Goal: Information Seeking & Learning: Check status

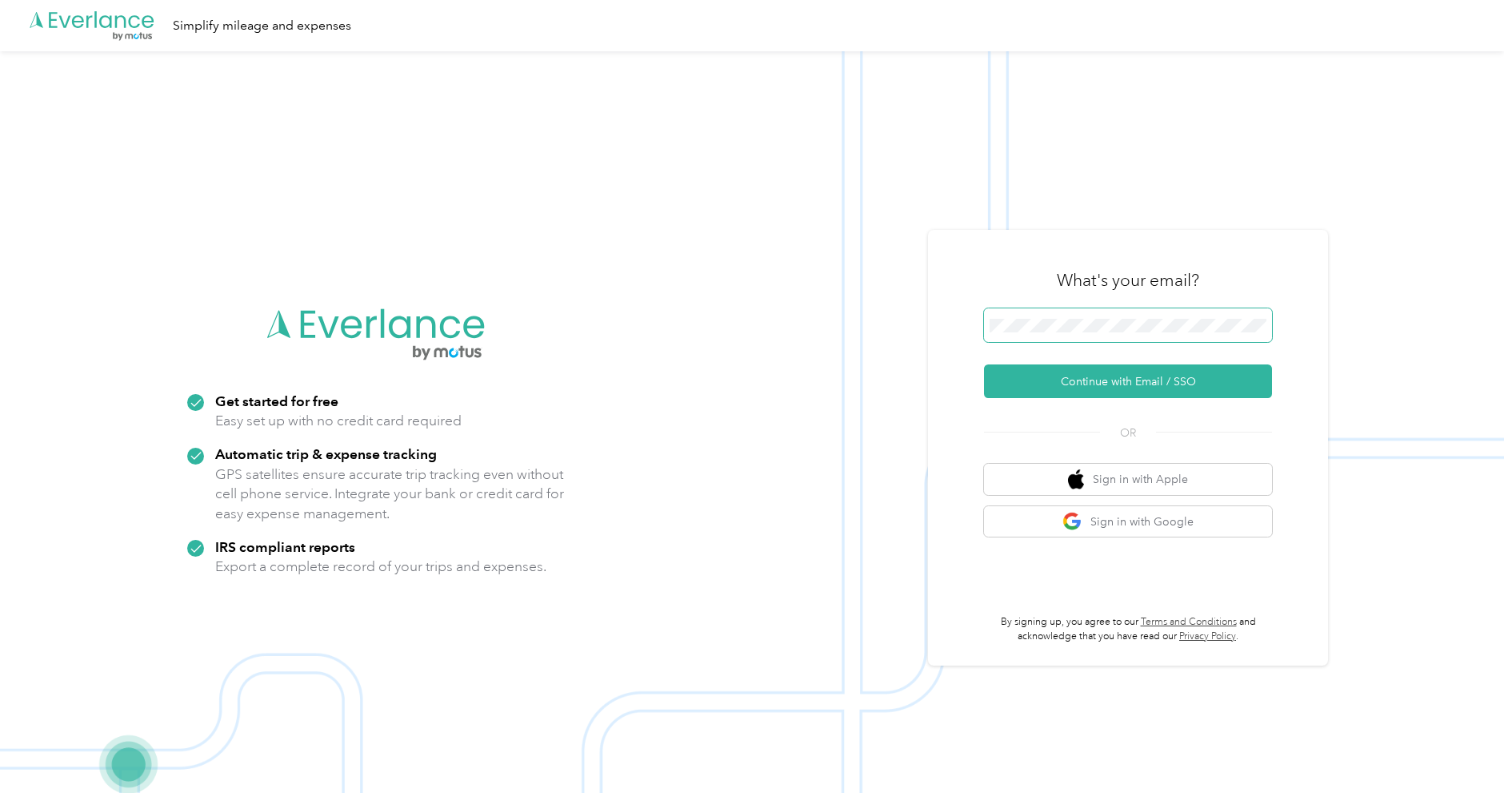
click at [1127, 302] on div "What's your email?" at bounding box center [1128, 280] width 288 height 56
click at [1097, 382] on button "Continue with Email / SSO" at bounding box center [1128, 381] width 288 height 33
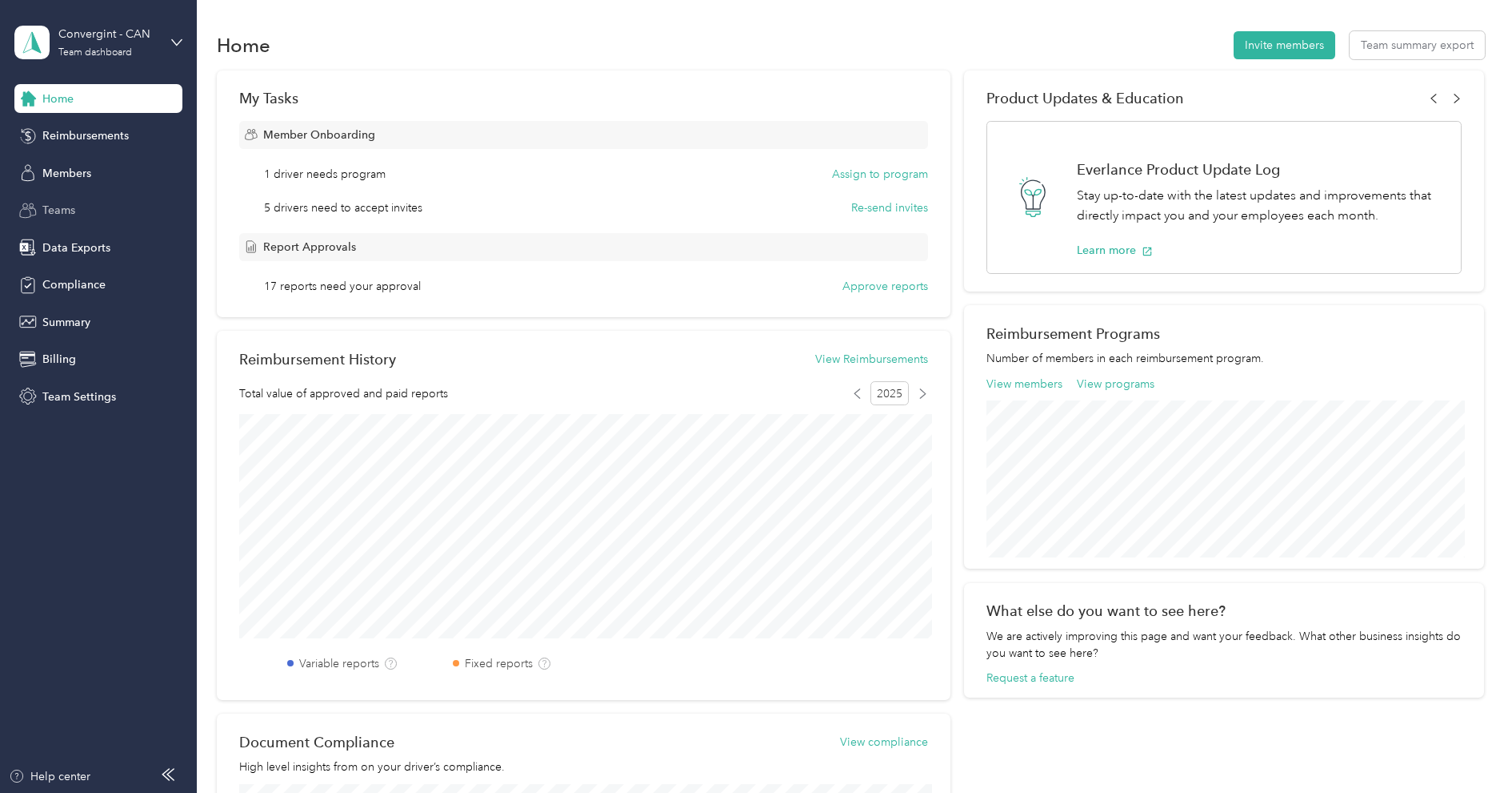
click at [74, 210] on span "Teams" at bounding box center [58, 210] width 32 height 17
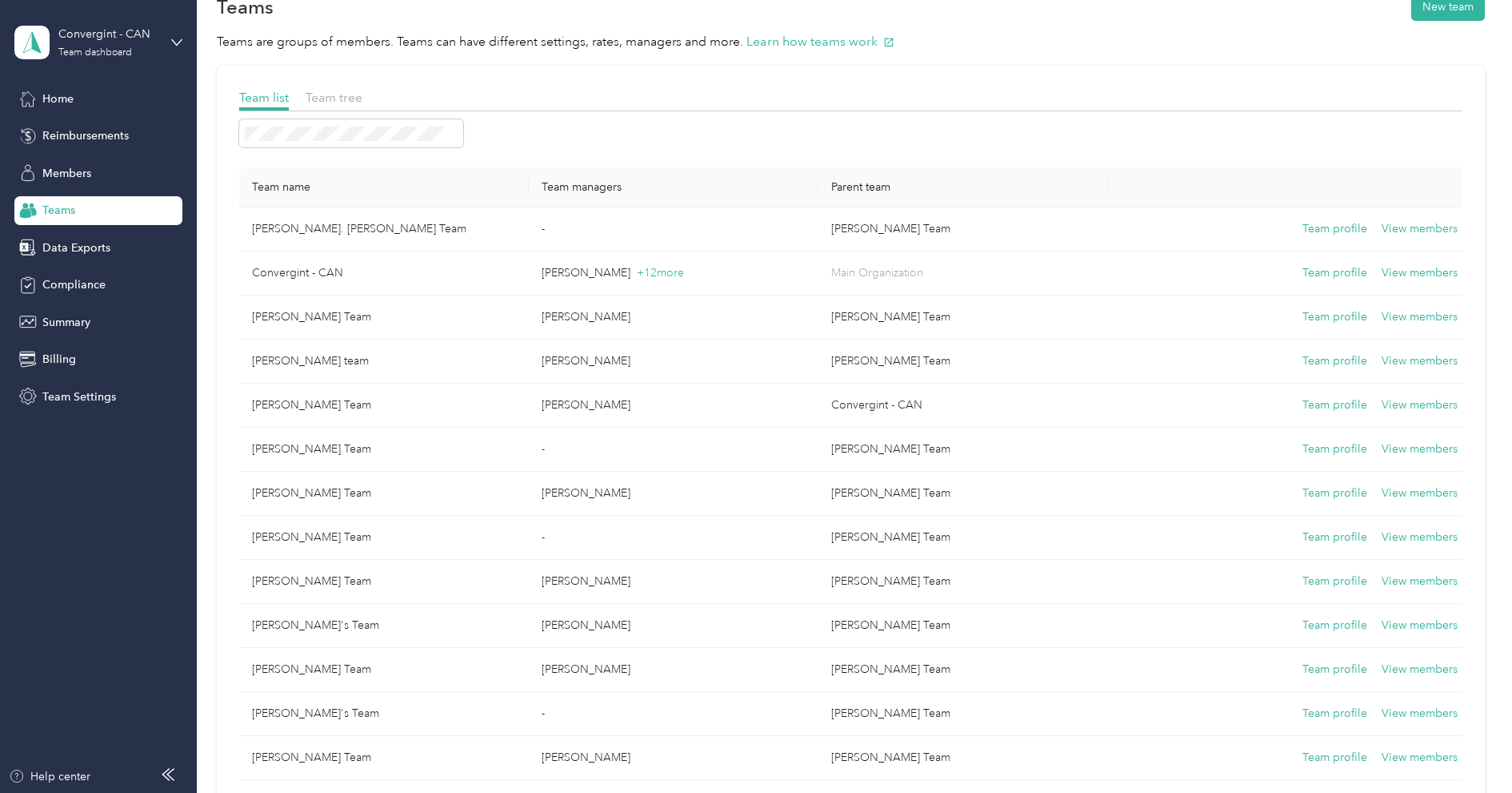
scroll to position [19, 0]
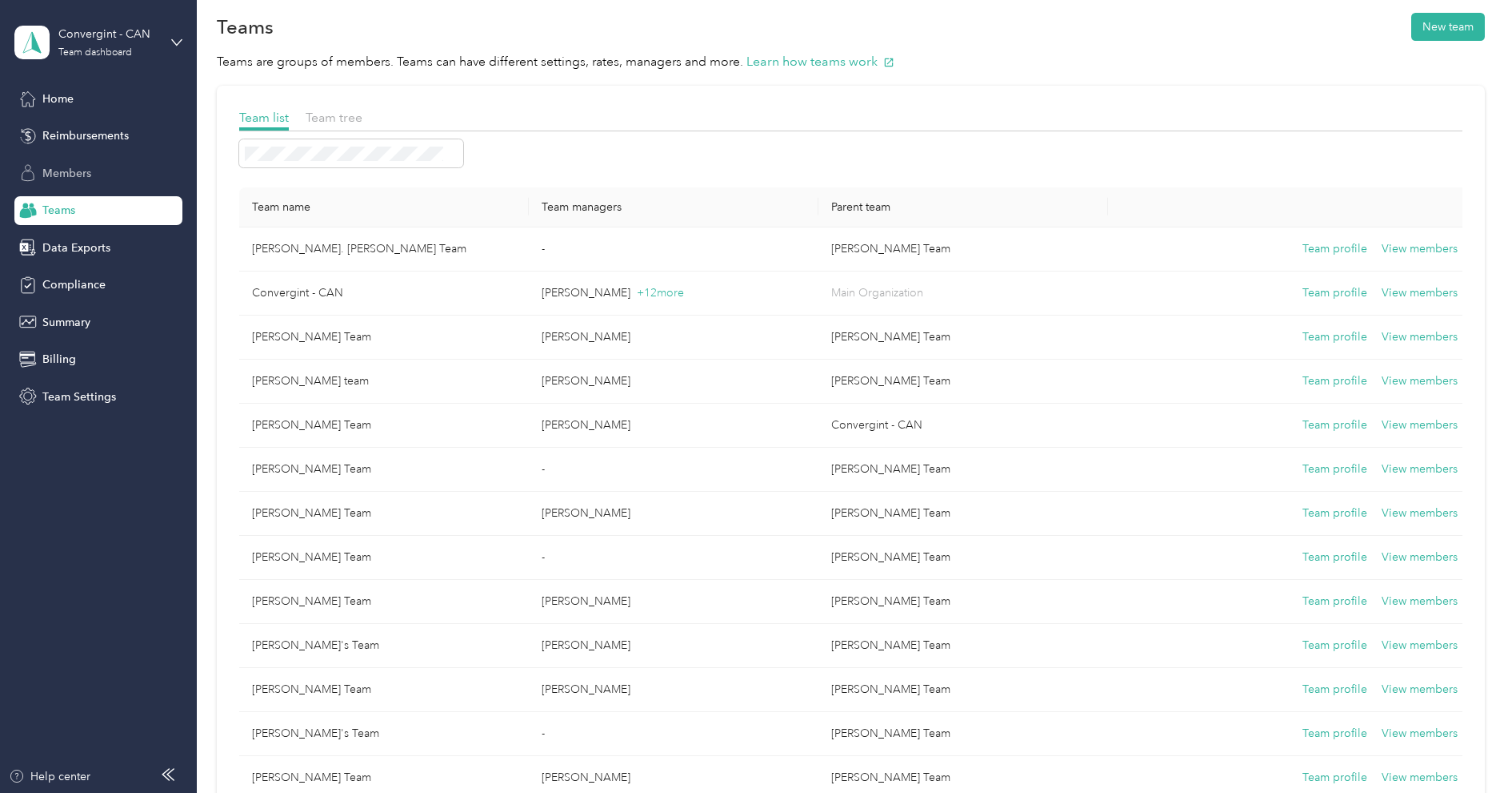
click at [79, 166] on span "Members" at bounding box center [67, 173] width 49 height 17
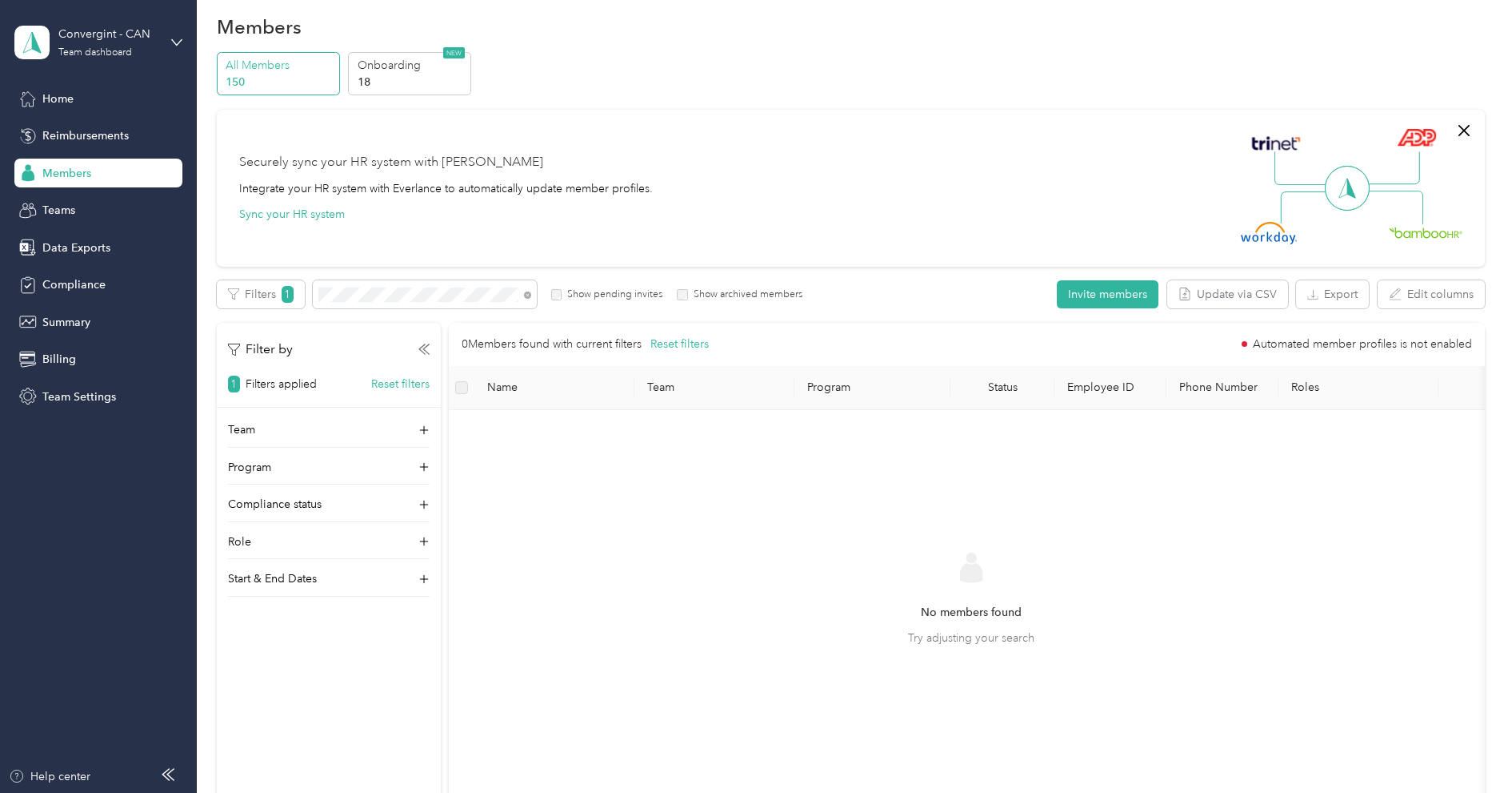
click at [638, 294] on label "Show pending invites" at bounding box center [612, 295] width 101 height 15
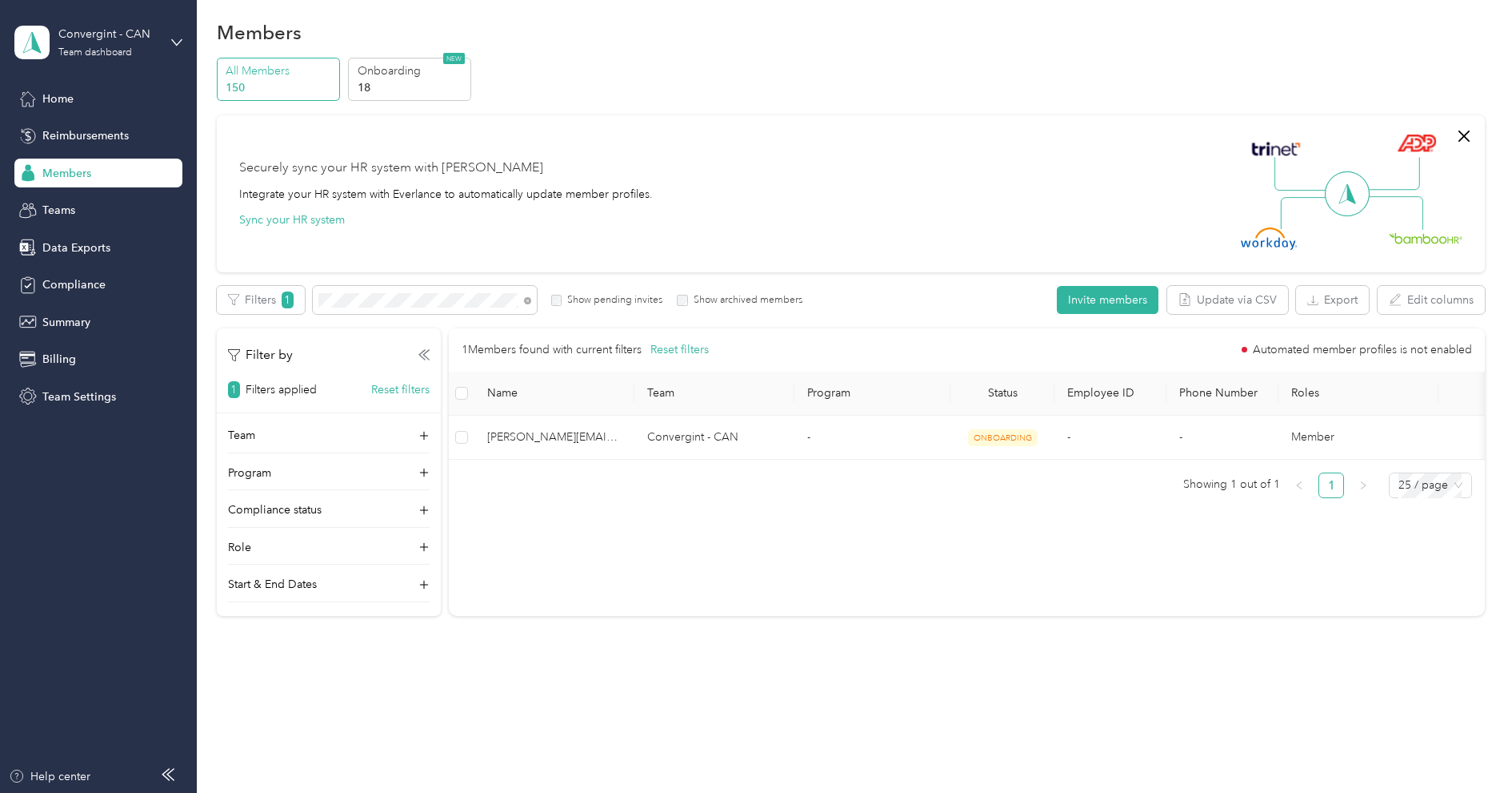
click at [623, 304] on label "Show pending invites" at bounding box center [612, 300] width 101 height 15
click at [688, 301] on label "Show archived members" at bounding box center [745, 300] width 114 height 15
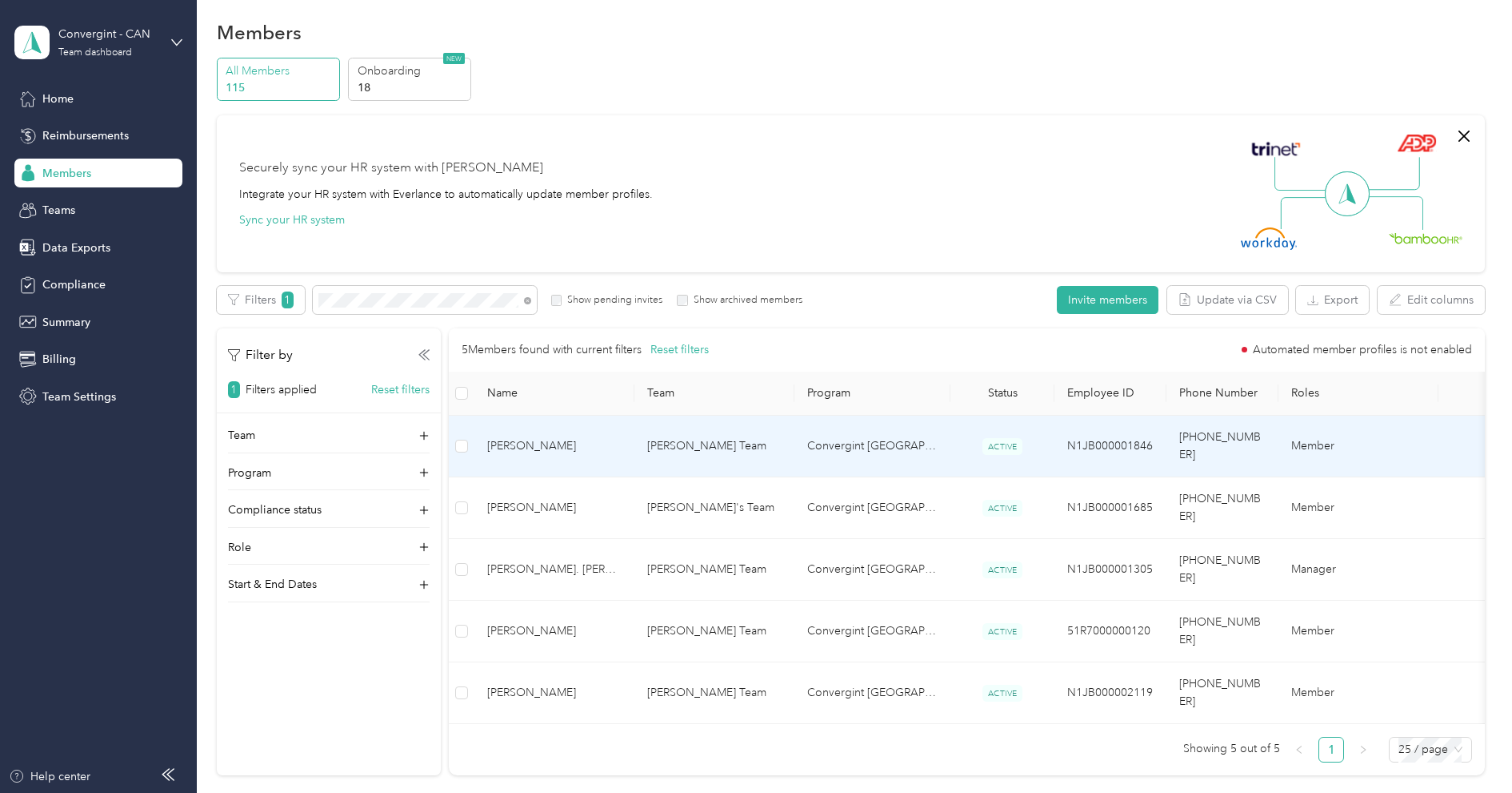
click at [575, 442] on span "[PERSON_NAME]" at bounding box center [555, 446] width 135 height 18
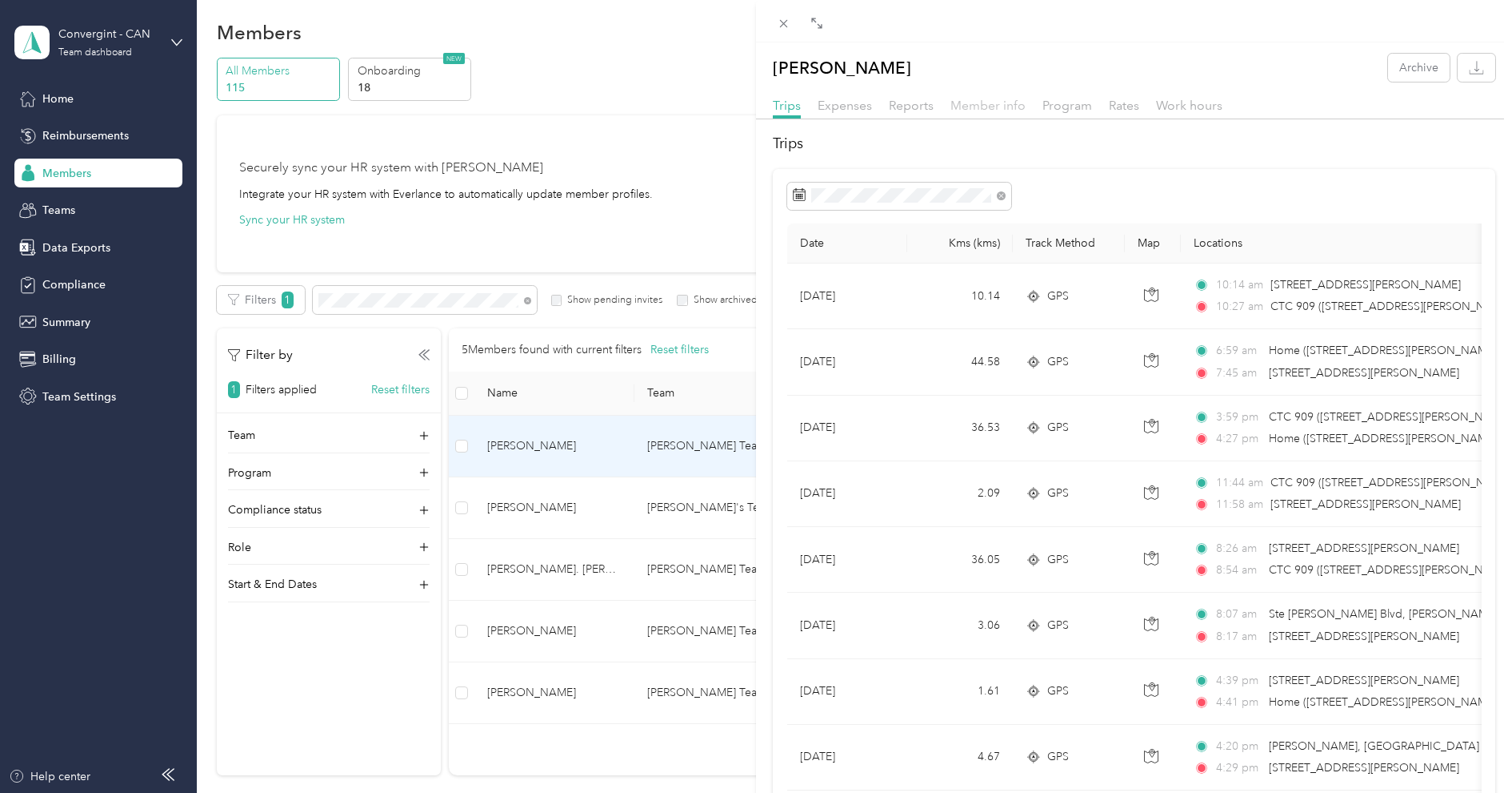
click at [977, 112] on span "Member info" at bounding box center [988, 105] width 75 height 15
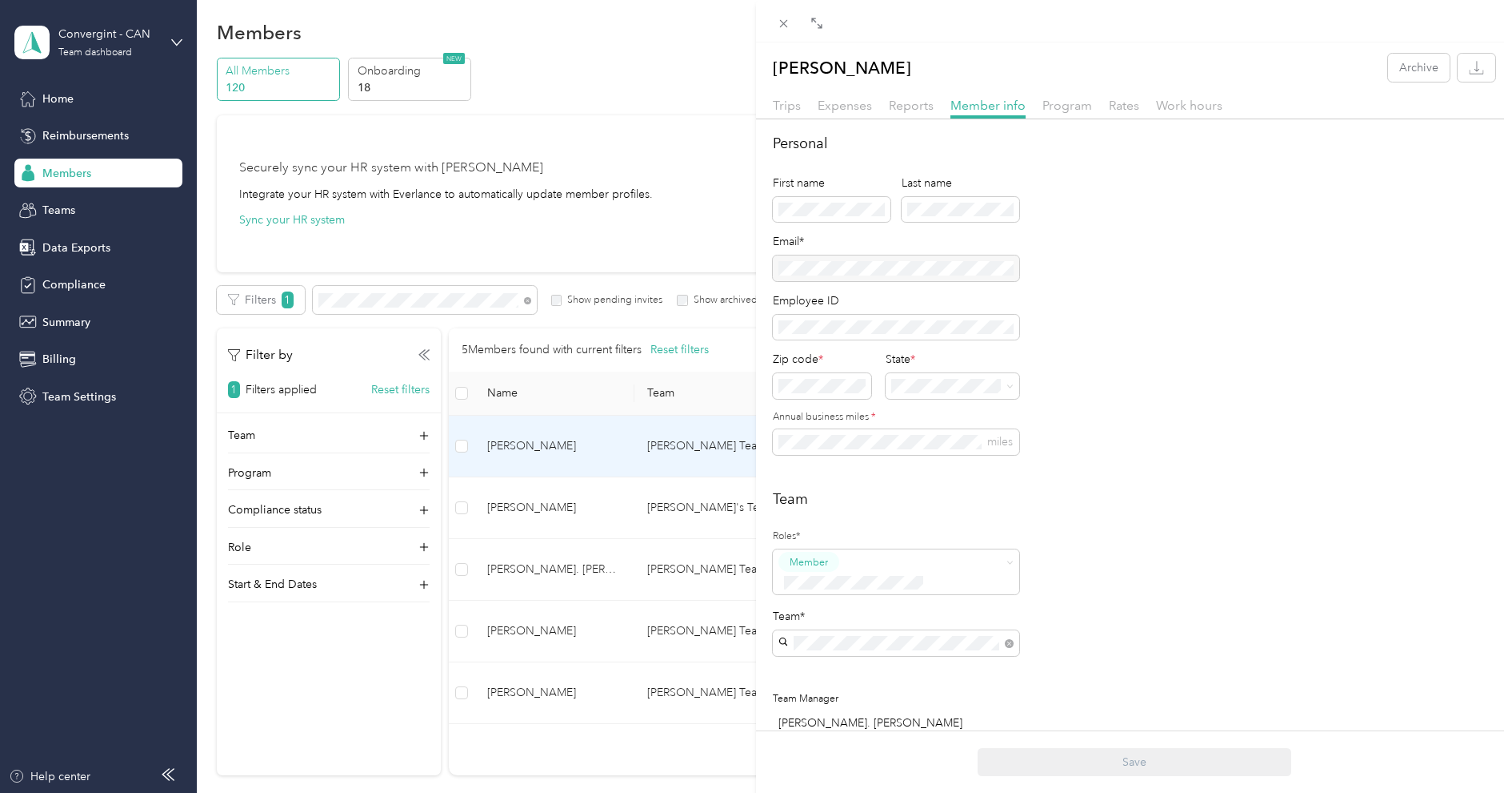
click at [887, 101] on div "Trips Expenses Reports Member info Program Rates Work hours" at bounding box center [1134, 107] width 756 height 24
click at [906, 107] on span "Reports" at bounding box center [911, 105] width 45 height 15
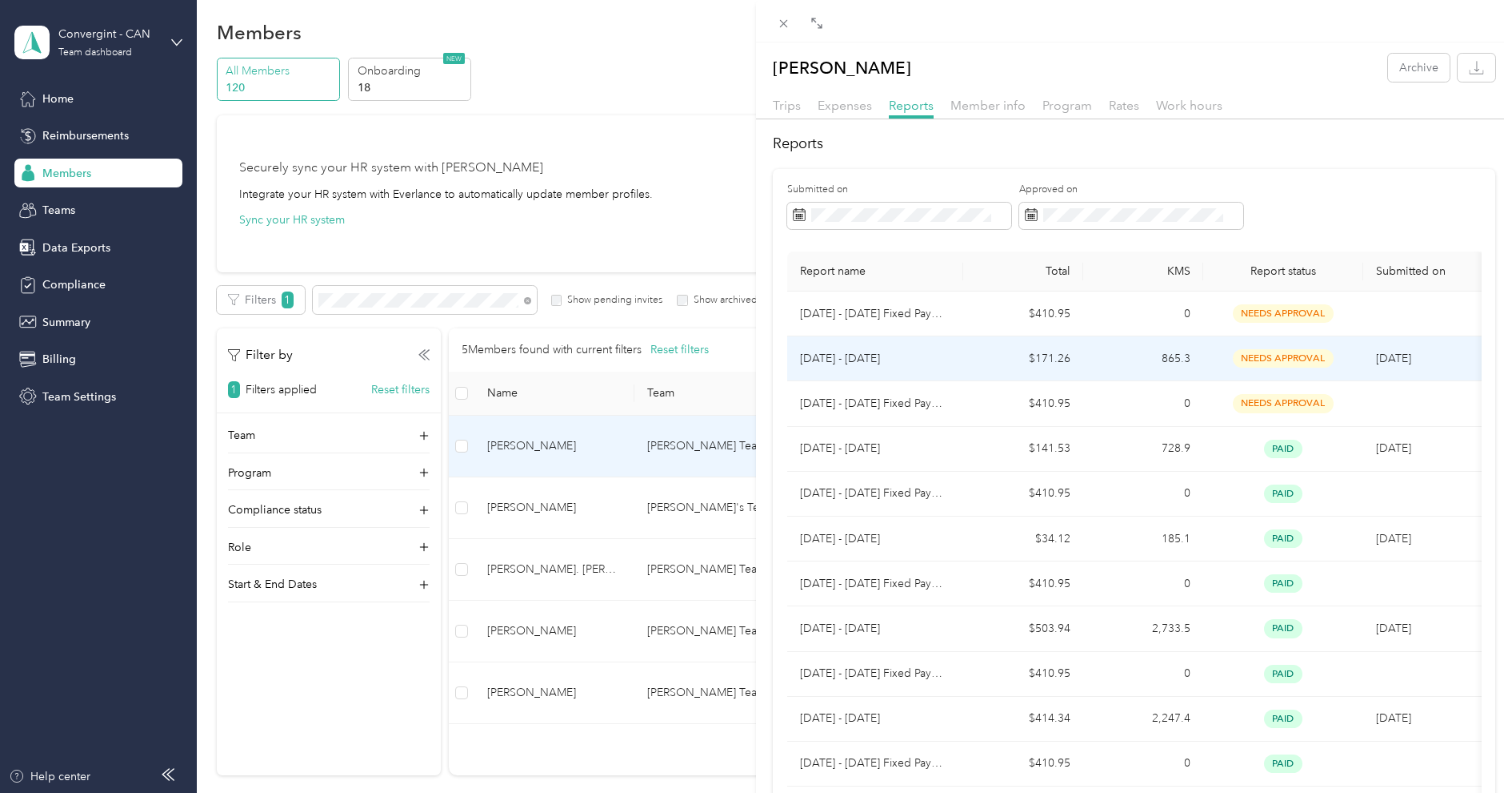
click at [960, 356] on td "[DATE] - [DATE]" at bounding box center [875, 358] width 176 height 45
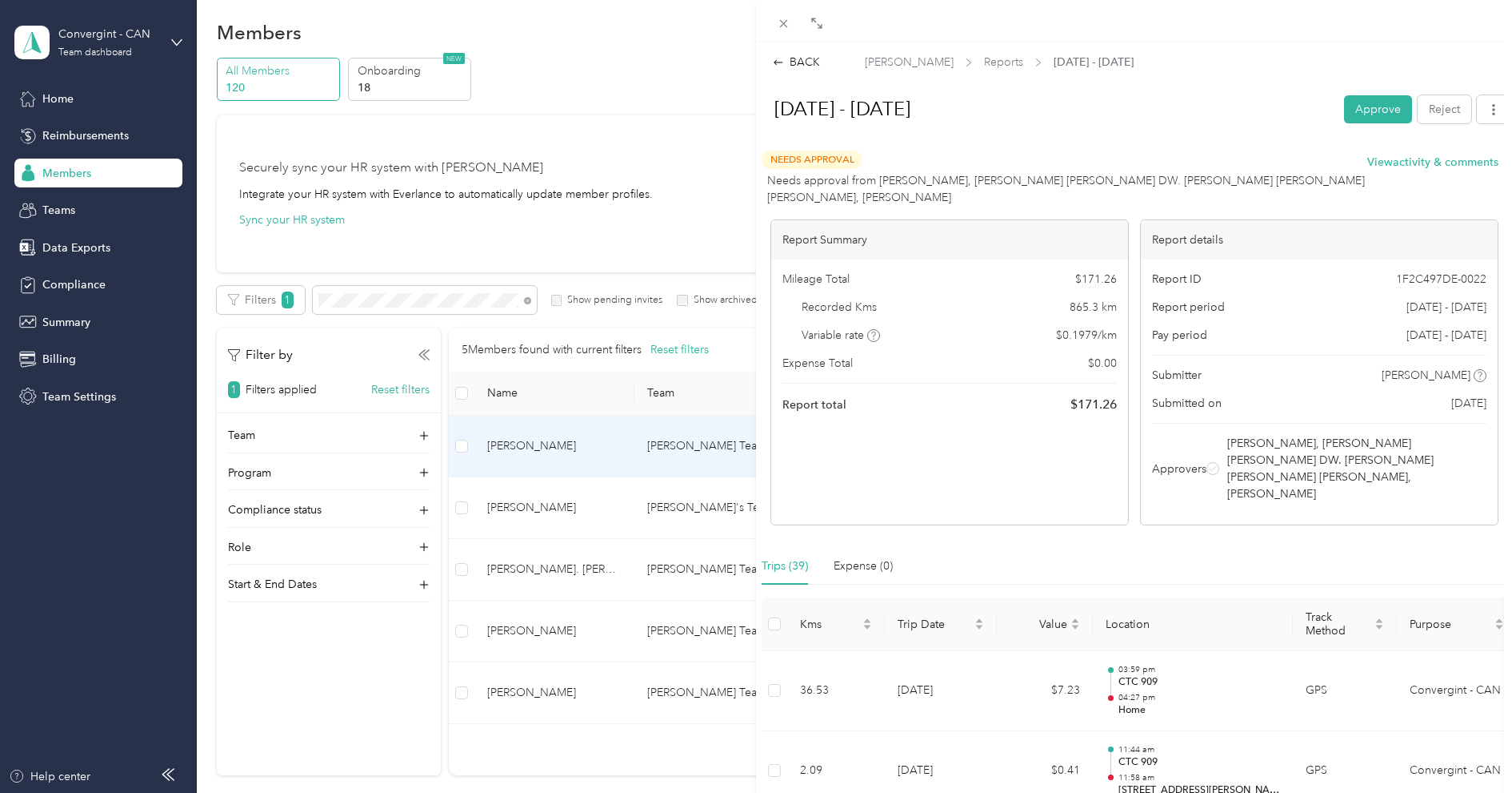
click at [781, 33] on div "Close" at bounding box center [784, 46] width 40 height 28
click at [784, 29] on icon at bounding box center [784, 24] width 14 height 14
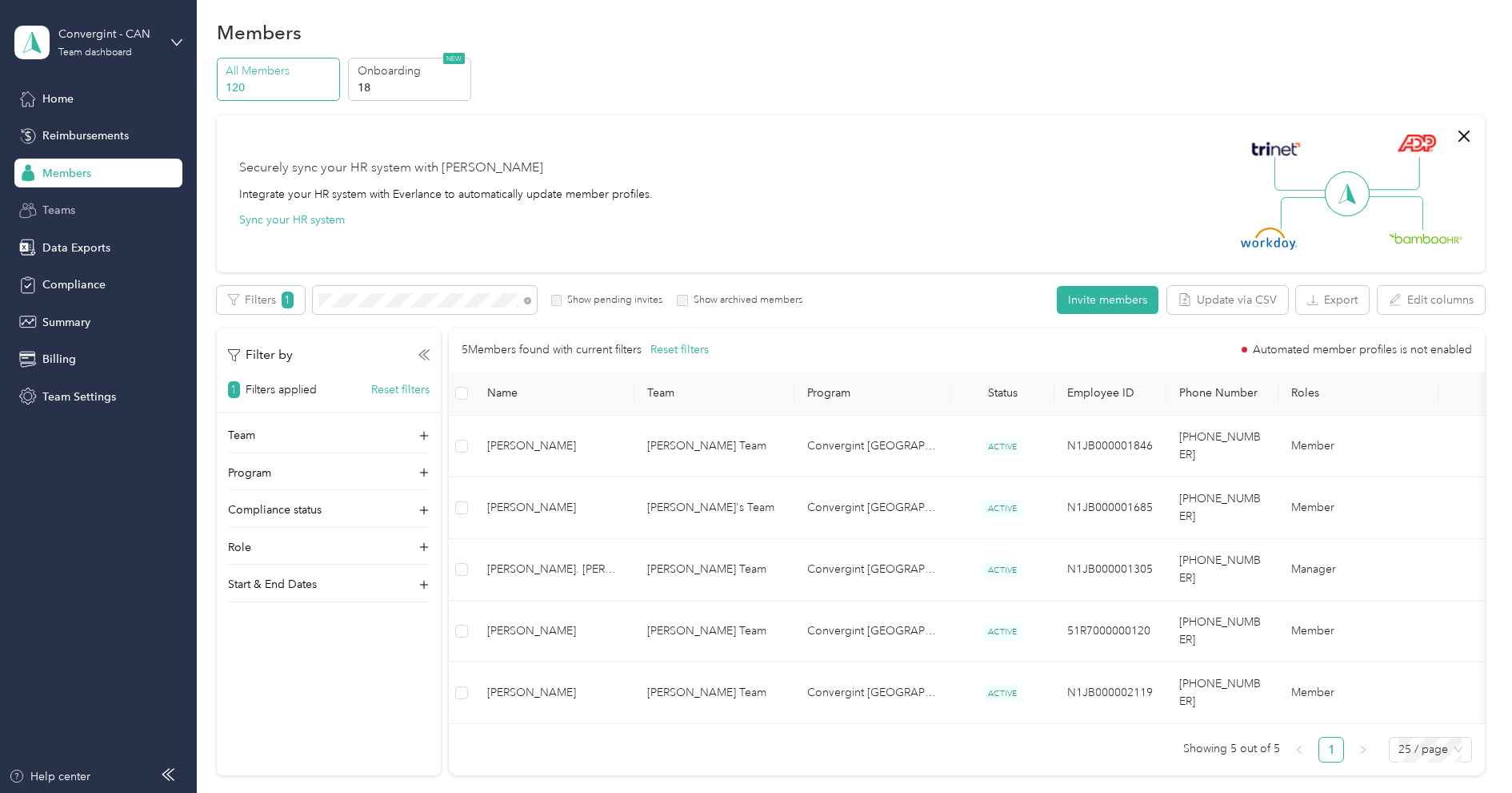
click at [67, 212] on span "Teams" at bounding box center [58, 210] width 32 height 17
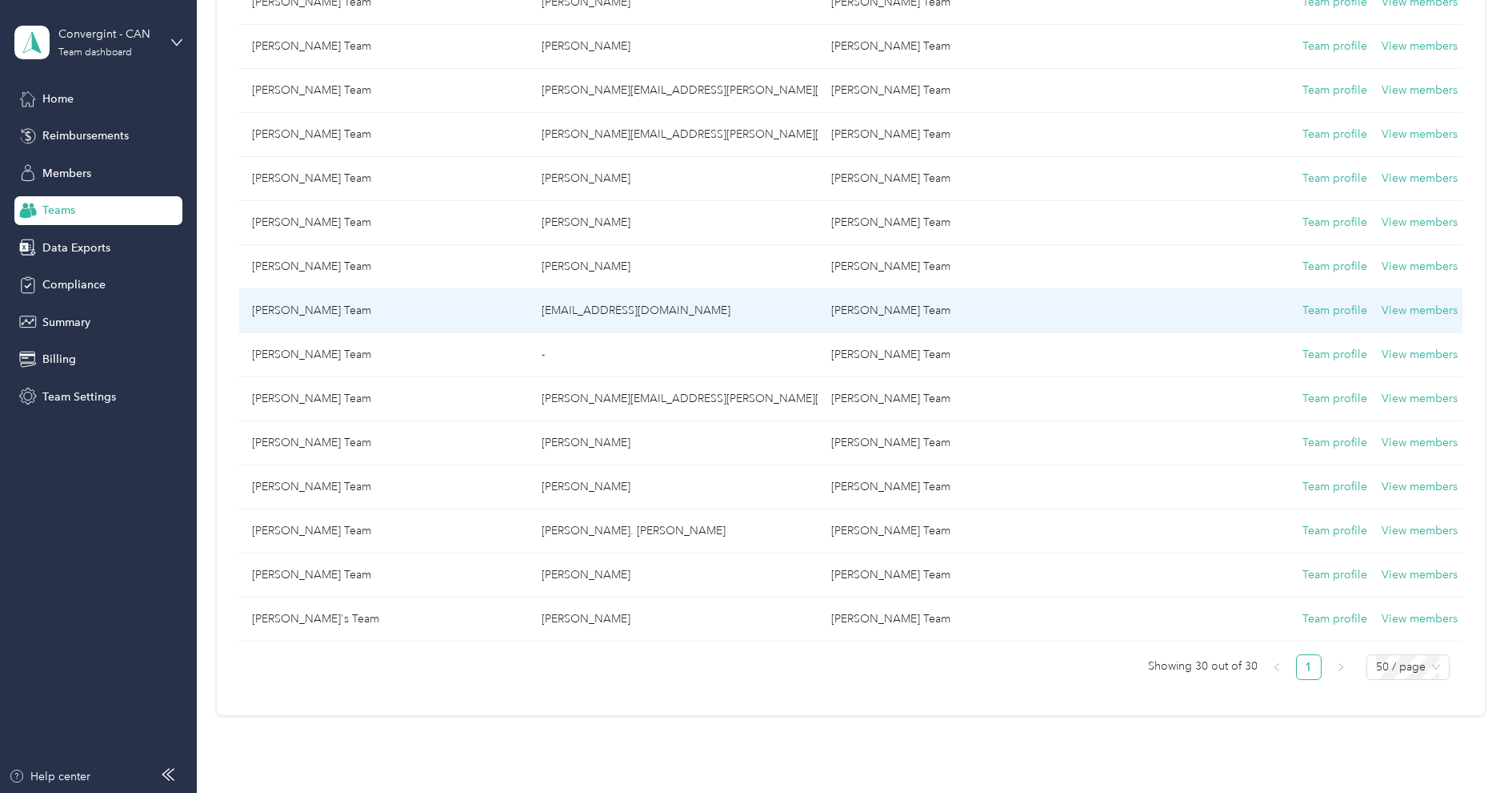
scroll to position [937, 0]
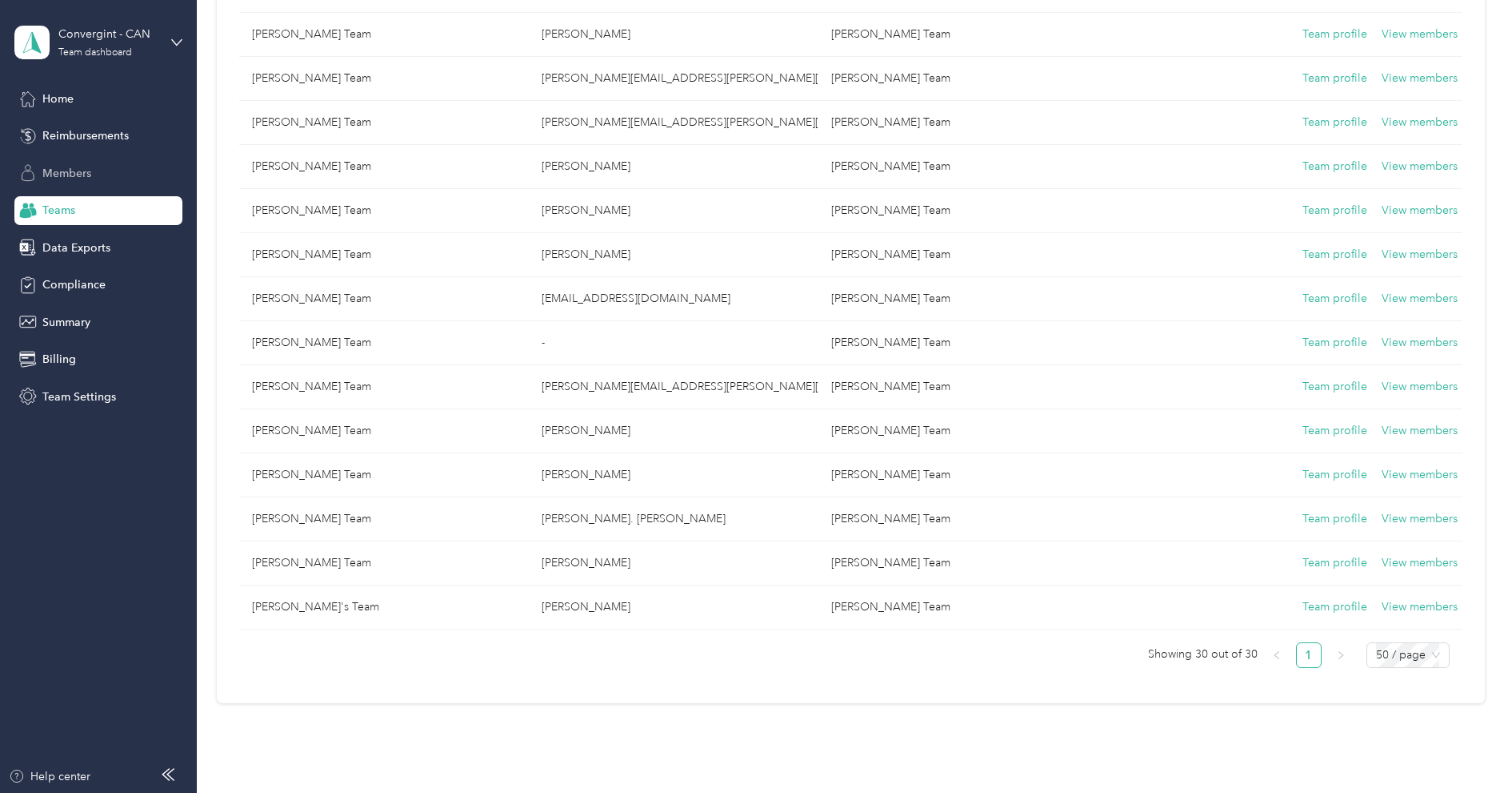
click at [61, 158] on div "Members" at bounding box center [98, 173] width 168 height 29
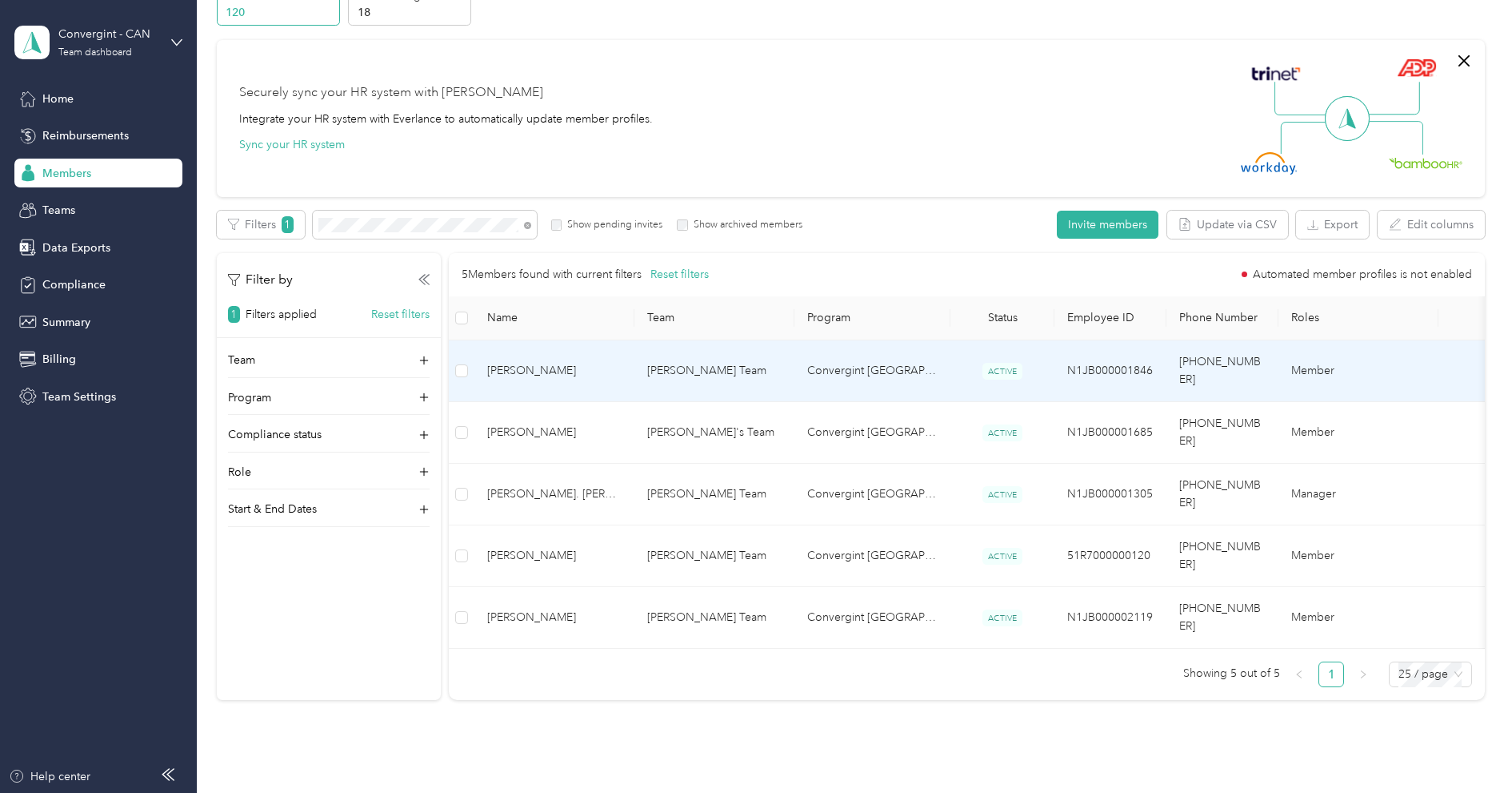
click at [621, 368] on span "[PERSON_NAME]" at bounding box center [555, 371] width 135 height 18
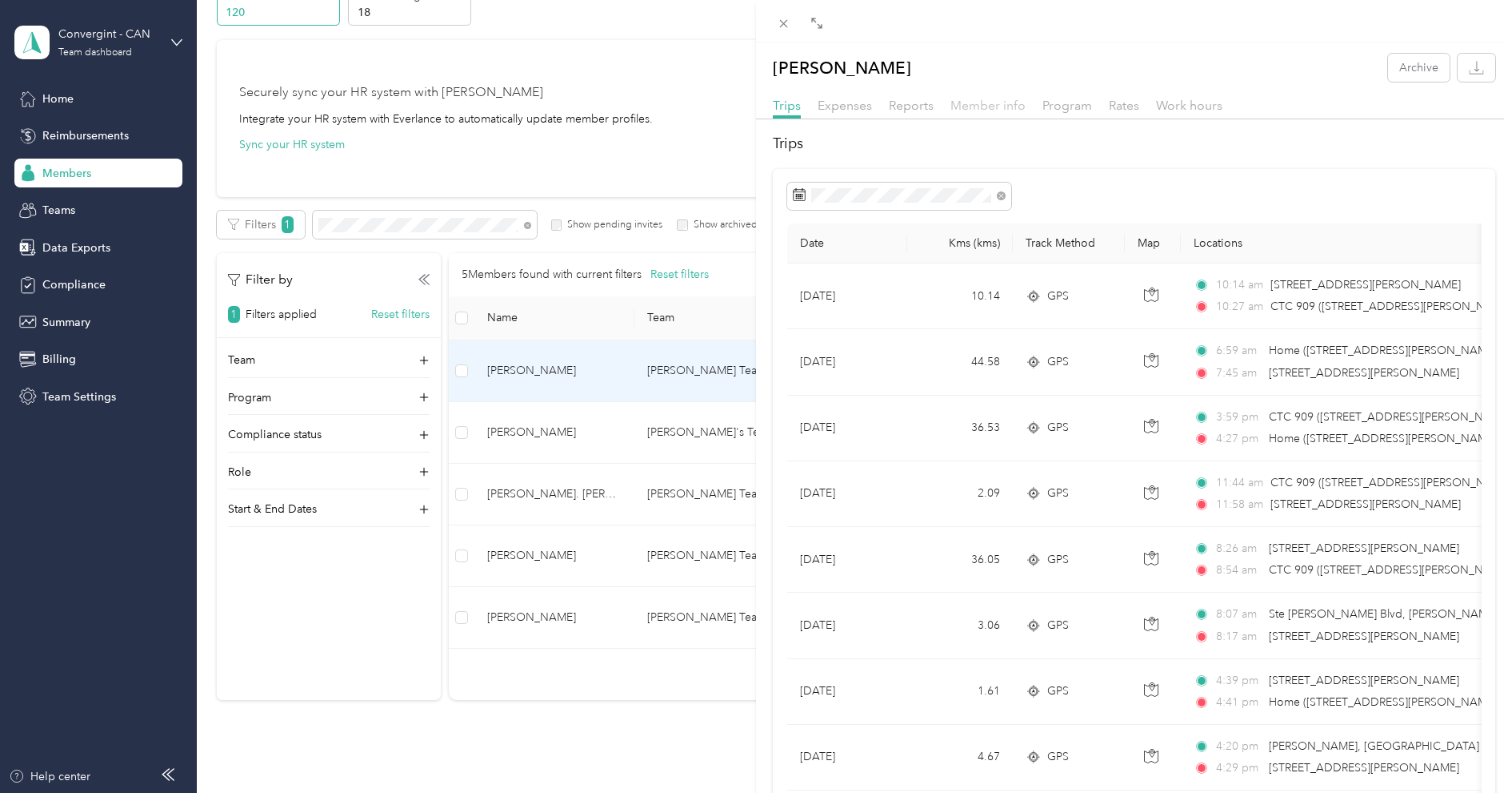
click at [1012, 103] on span "Member info" at bounding box center [988, 105] width 75 height 15
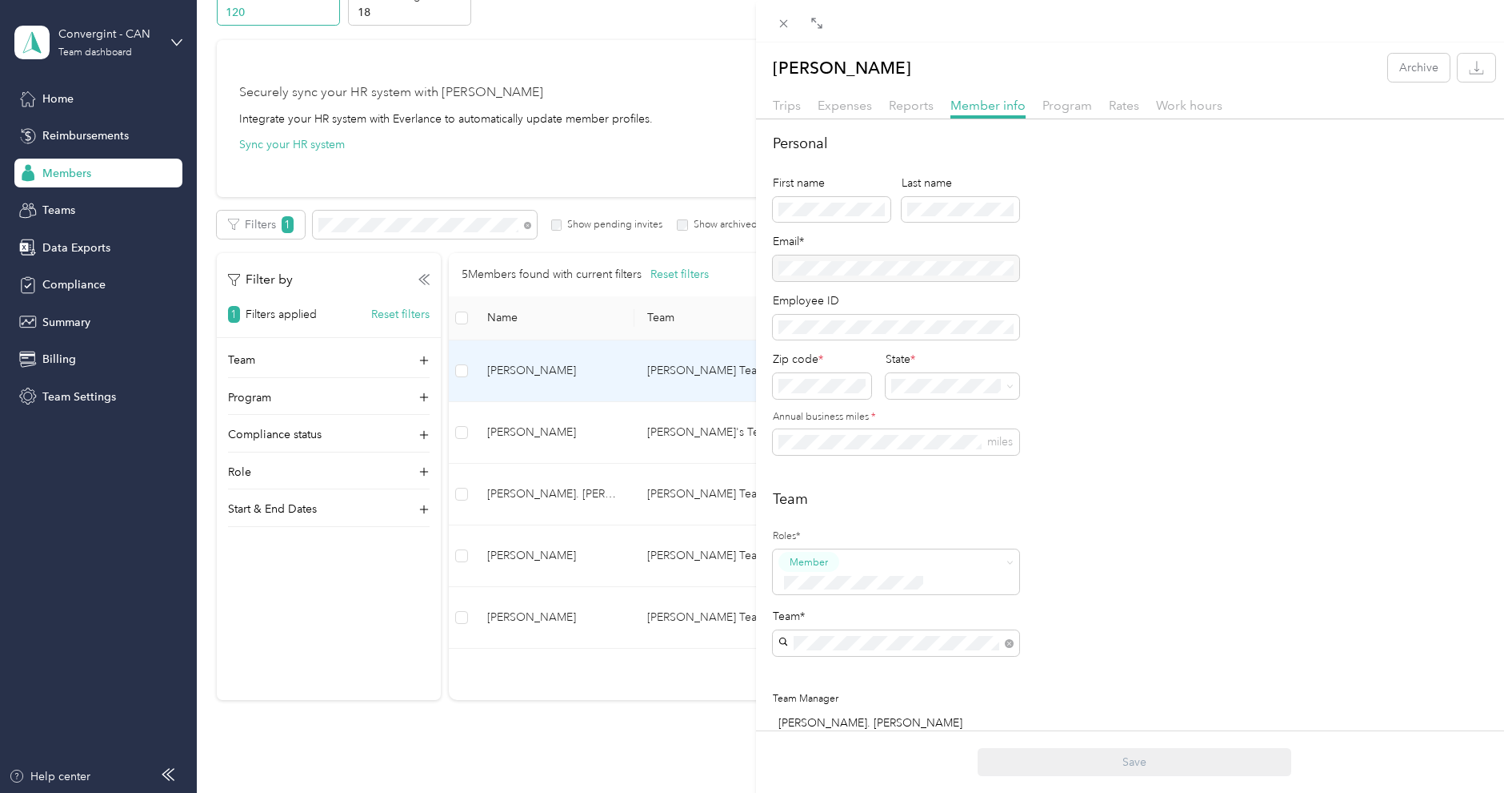
click at [886, 262] on div at bounding box center [896, 269] width 247 height 26
click at [917, 110] on span "Reports" at bounding box center [911, 105] width 45 height 15
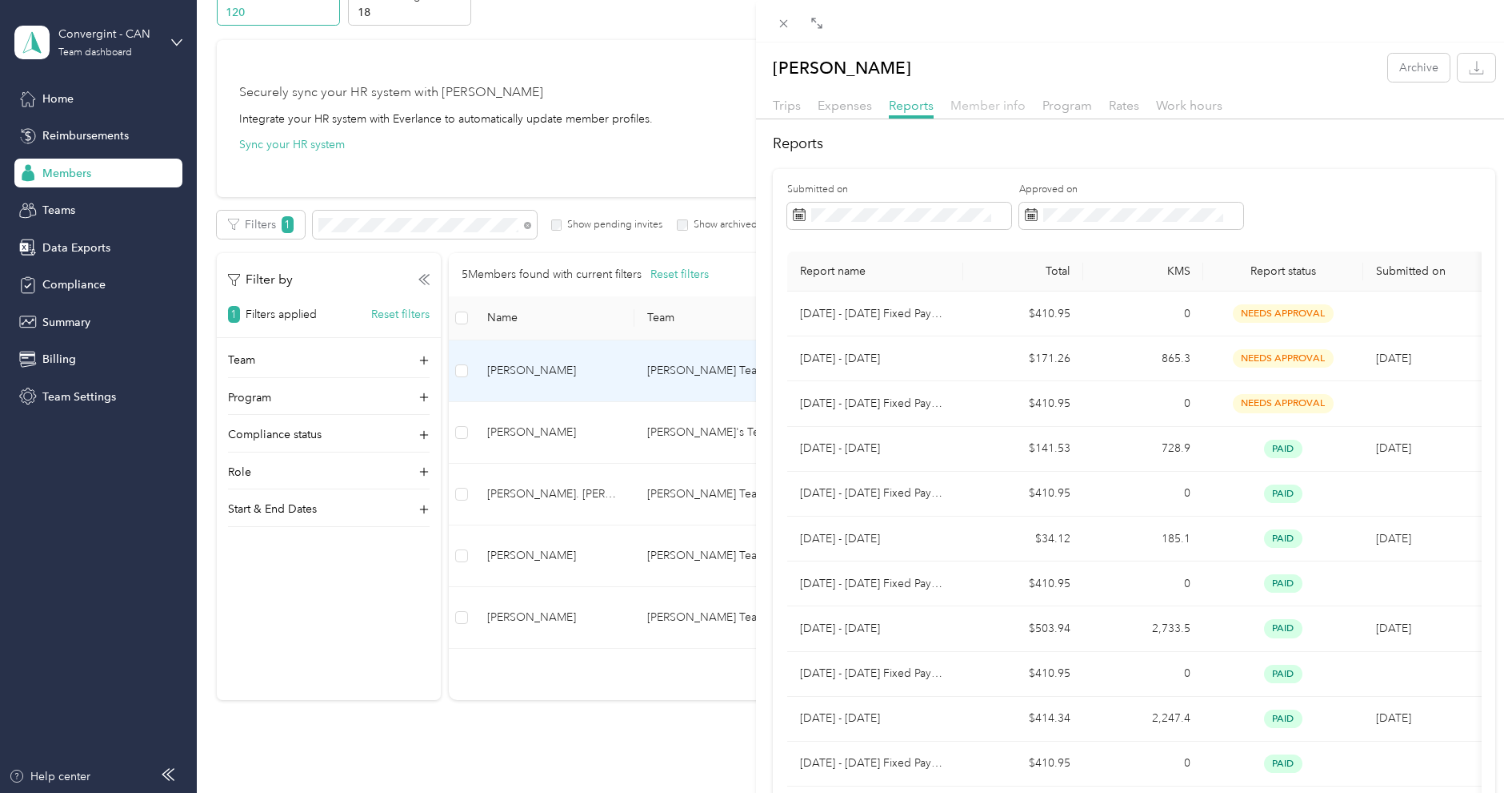
click at [997, 101] on span "Member info" at bounding box center [988, 105] width 75 height 15
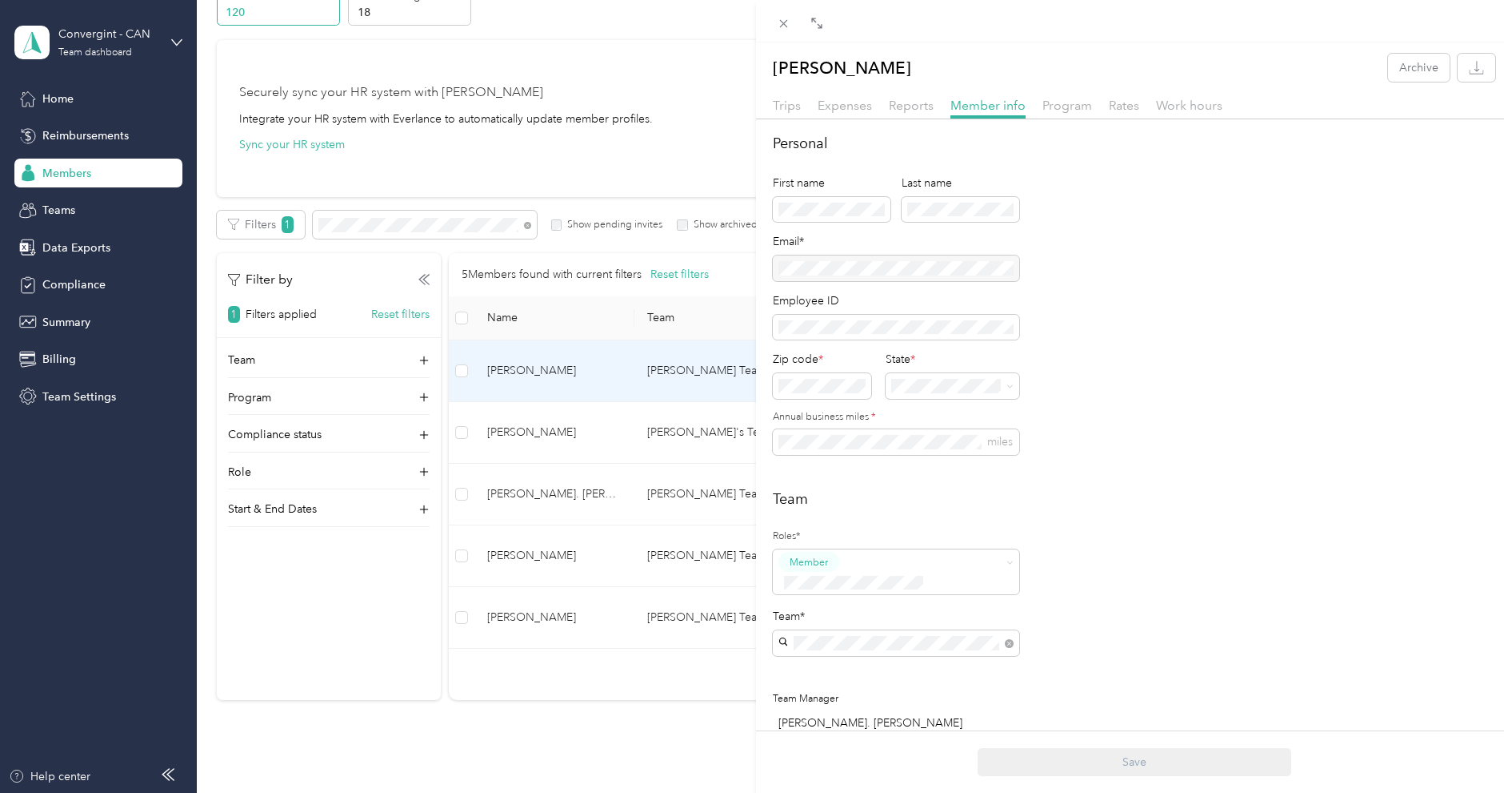
click at [903, 257] on div at bounding box center [896, 269] width 247 height 26
click at [107, 28] on div "[PERSON_NAME] Archive Trips Expenses Reports Member info Program Rates Work hou…" at bounding box center [756, 396] width 1512 height 793
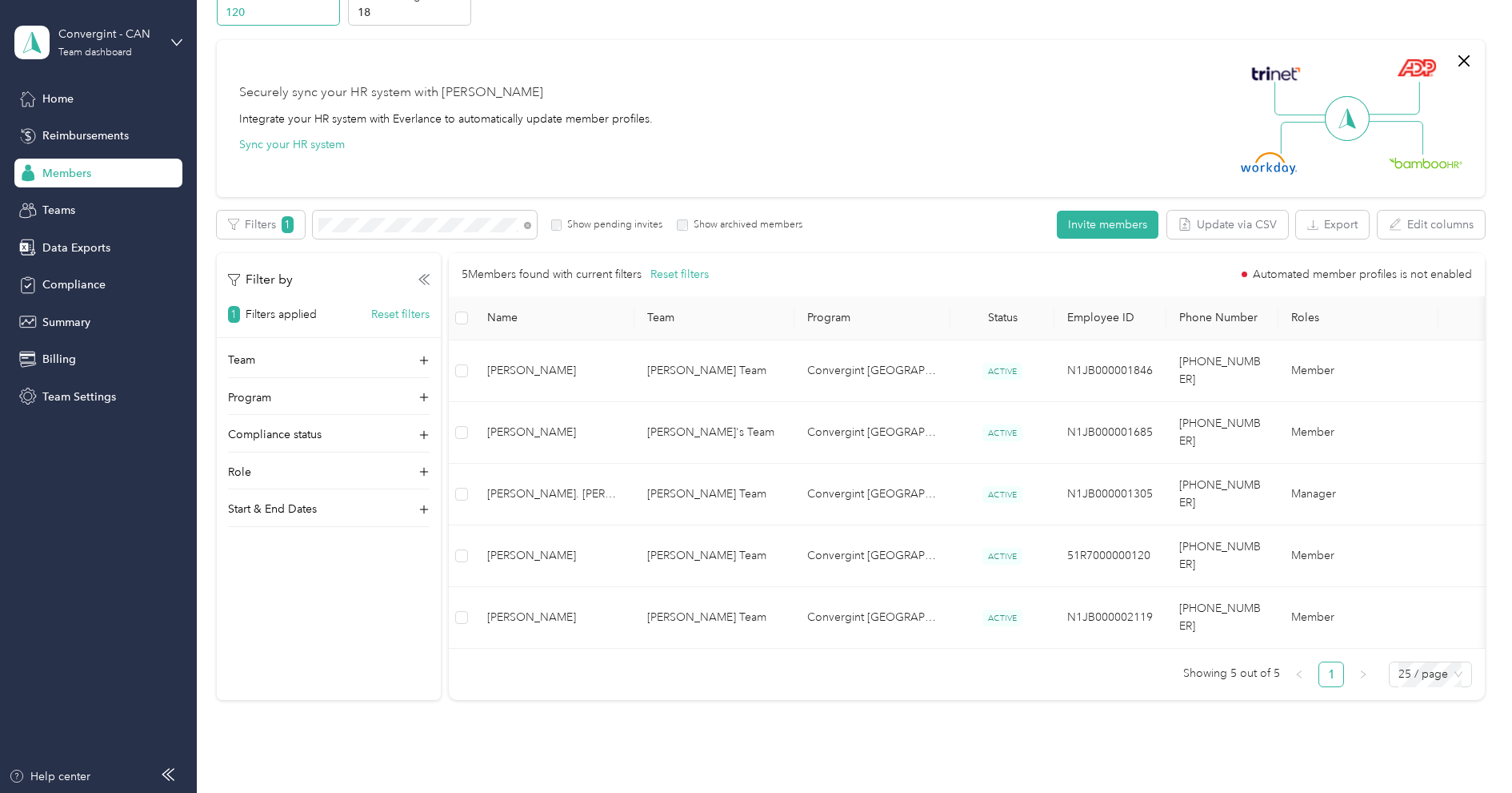
click at [87, 44] on div at bounding box center [756, 396] width 1512 height 793
click at [65, 42] on div "Convergint - CAN Team dashboard" at bounding box center [108, 41] width 100 height 32
click at [66, 200] on div "Log out" at bounding box center [60, 200] width 62 height 17
